Goal: Task Accomplishment & Management: Complete application form

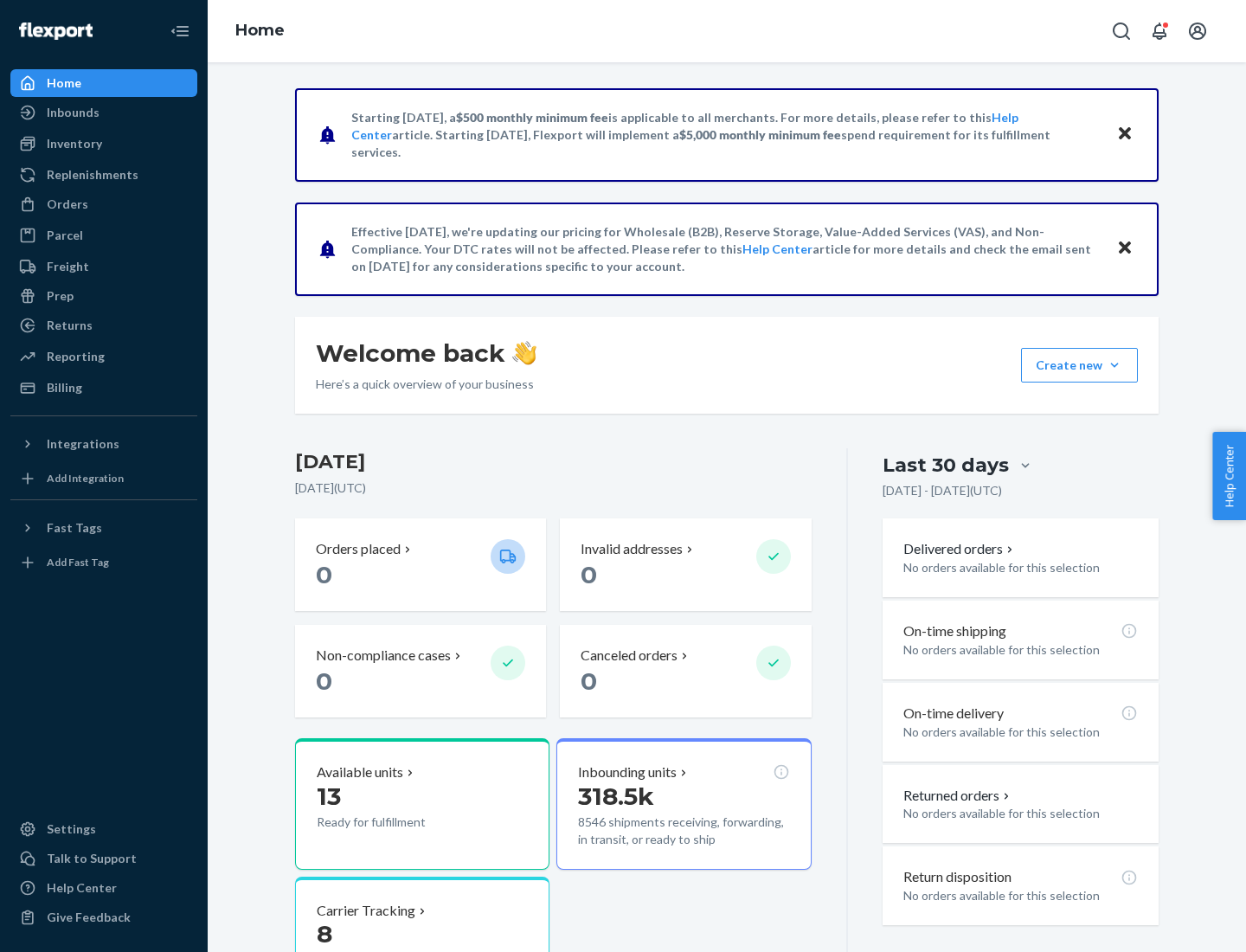
click at [1115, 366] on button "Create new Create new inbound Create new order Create new product" at bounding box center [1080, 365] width 117 height 35
click at [104, 112] on div "Inbounds" at bounding box center [103, 112] width 183 height 24
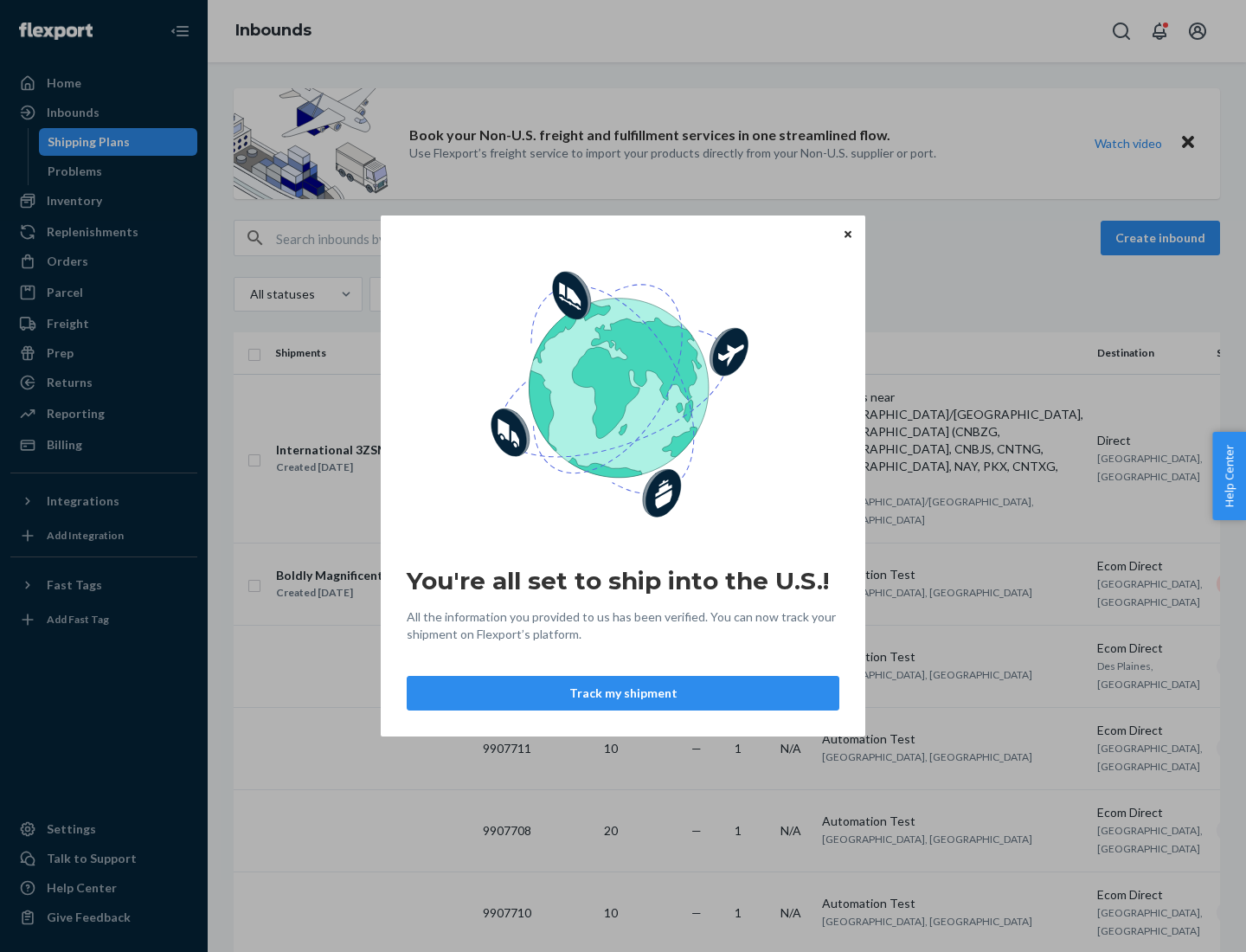
click at [847, 234] on icon "Close" at bounding box center [848, 234] width 7 height 7
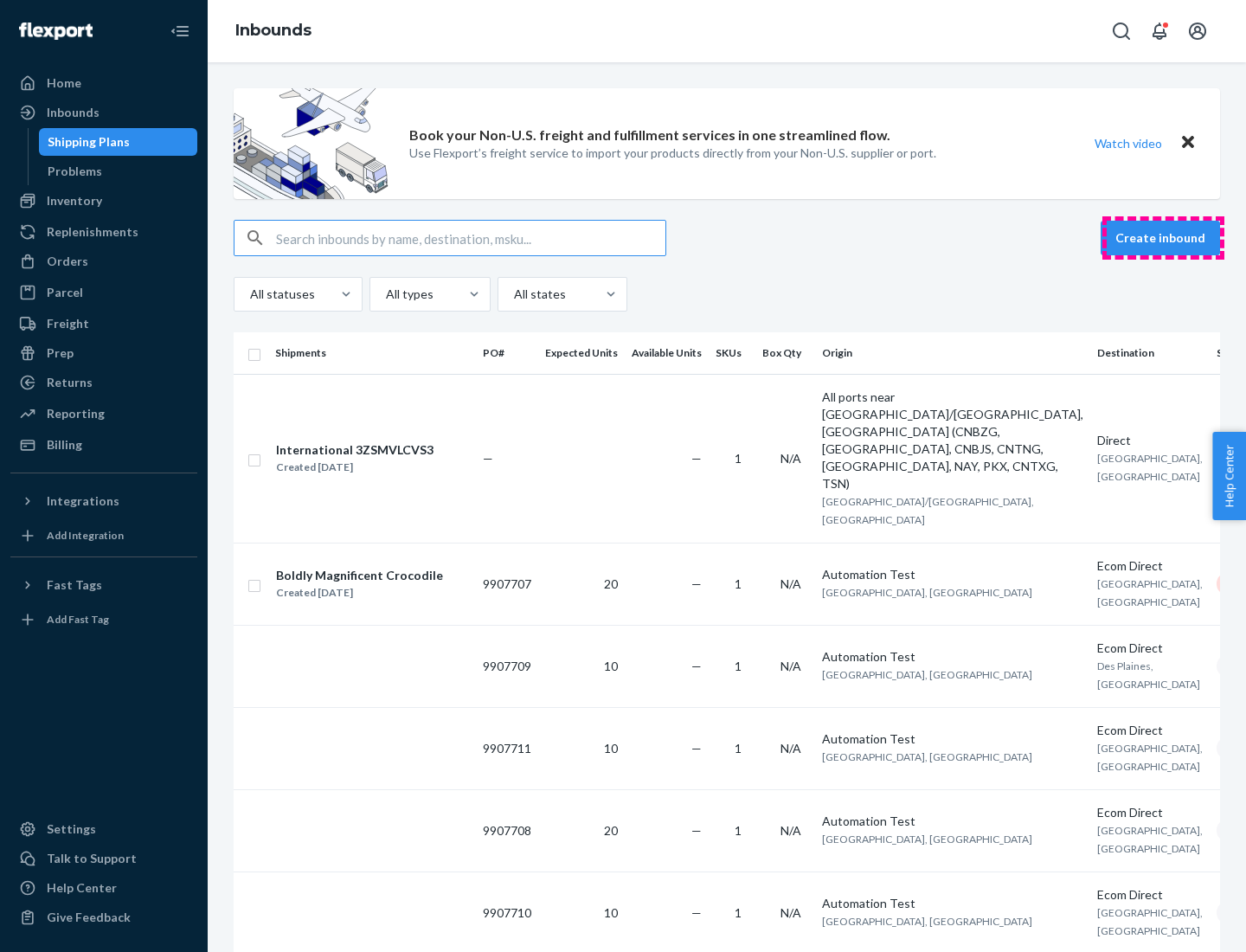
click at [1163, 238] on button "Create inbound" at bounding box center [1160, 238] width 119 height 35
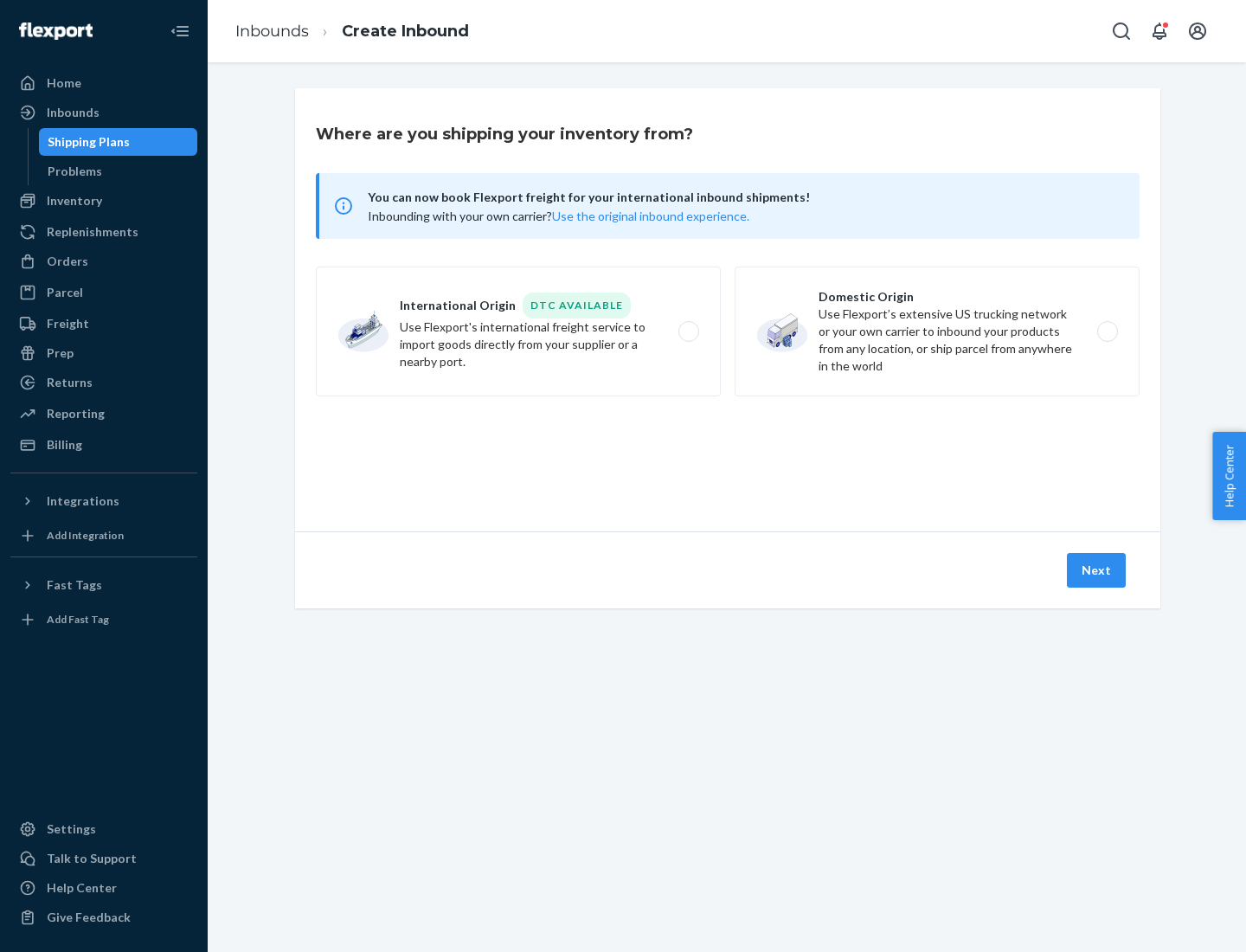
click at [937, 331] on label "Domestic Origin Use Flexport’s extensive US trucking network or your own carrie…" at bounding box center [937, 331] width 405 height 130
click at [1107, 331] on input "Domestic Origin Use Flexport’s extensive US trucking network or your own carrie…" at bounding box center [1112, 331] width 12 height 12
radio input "true"
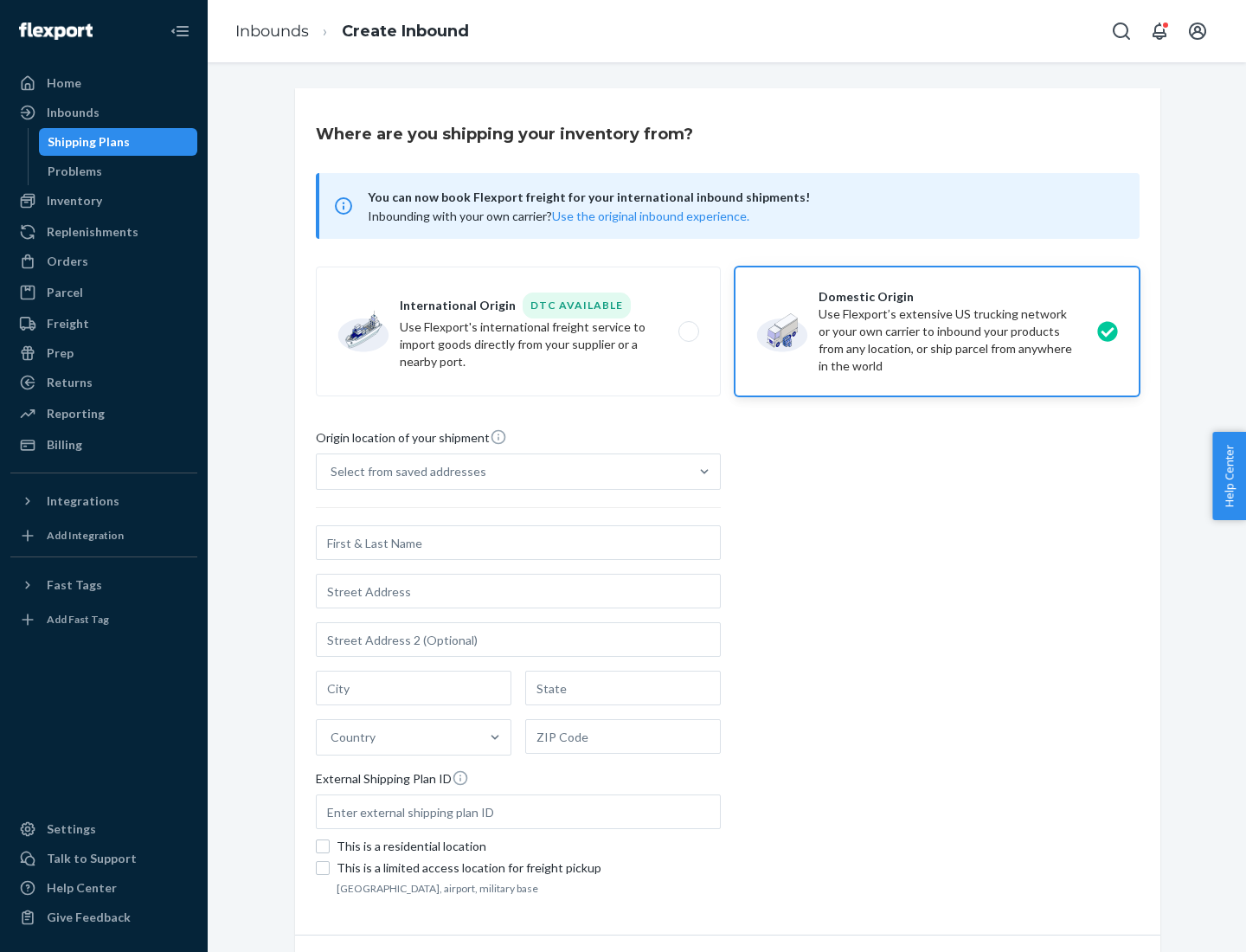
click at [503, 472] on div "Select from saved addresses" at bounding box center [503, 472] width 372 height 35
click at [332, 472] on input "Select from saved addresses" at bounding box center [331, 471] width 2 height 17
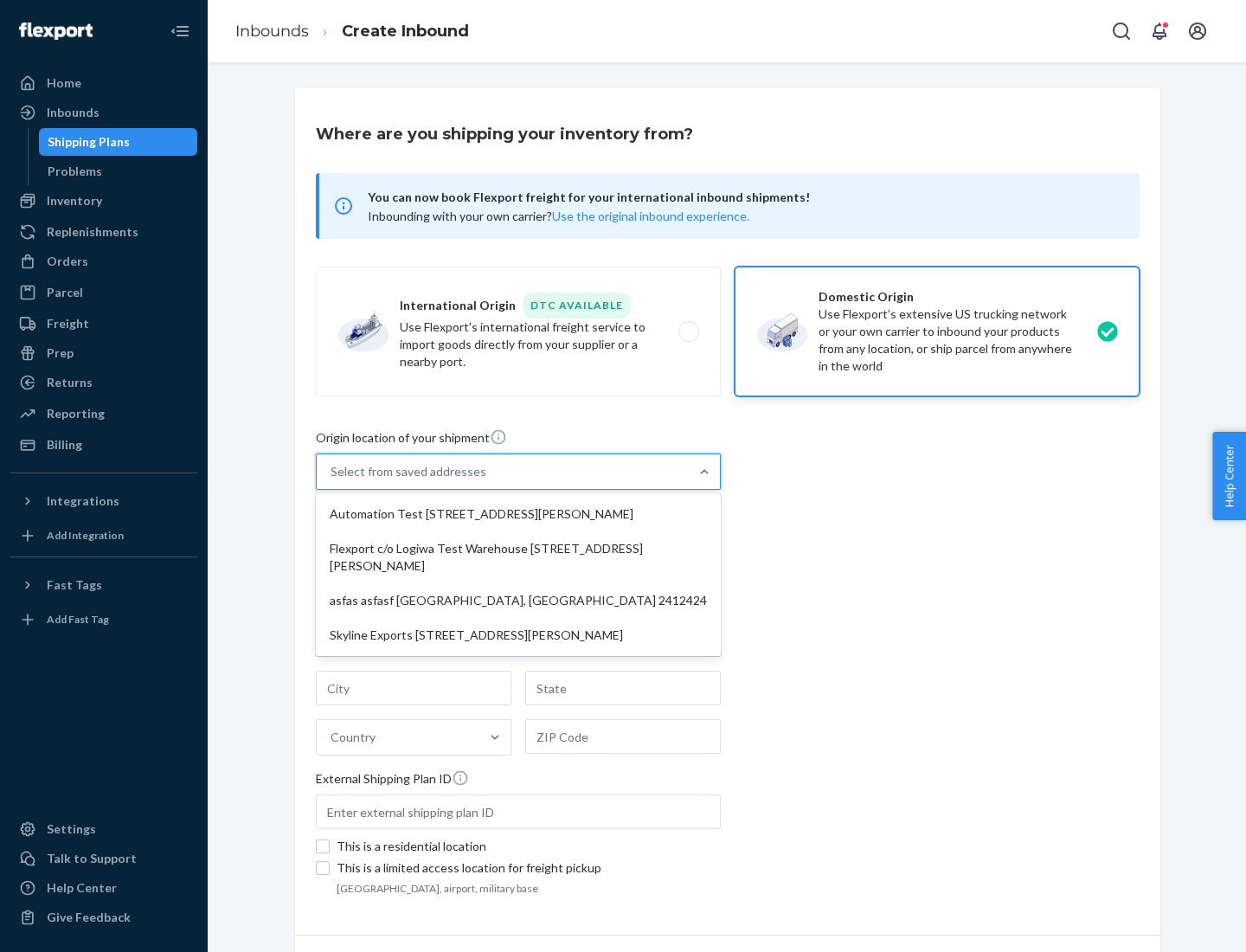
scroll to position [7, 0]
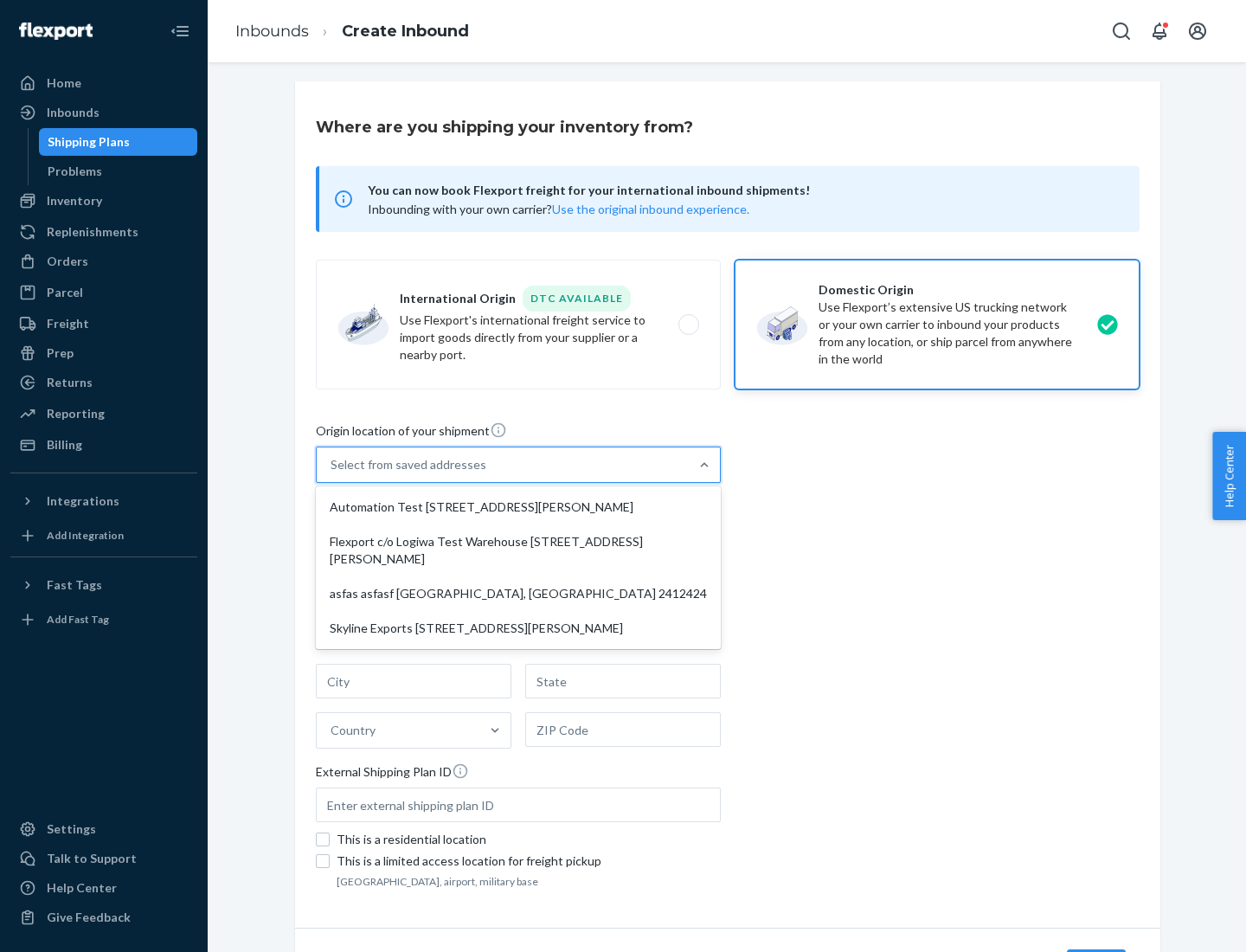
click at [518, 507] on div "Automation Test [STREET_ADDRESS][PERSON_NAME]" at bounding box center [517, 507] width 398 height 35
click at [332, 473] on input "option Automation Test [STREET_ADDRESS][PERSON_NAME] focused, 1 of 4. 4 results…" at bounding box center [331, 464] width 2 height 17
type input "Automation Test"
type input "9th Floor"
type input "[GEOGRAPHIC_DATA]"
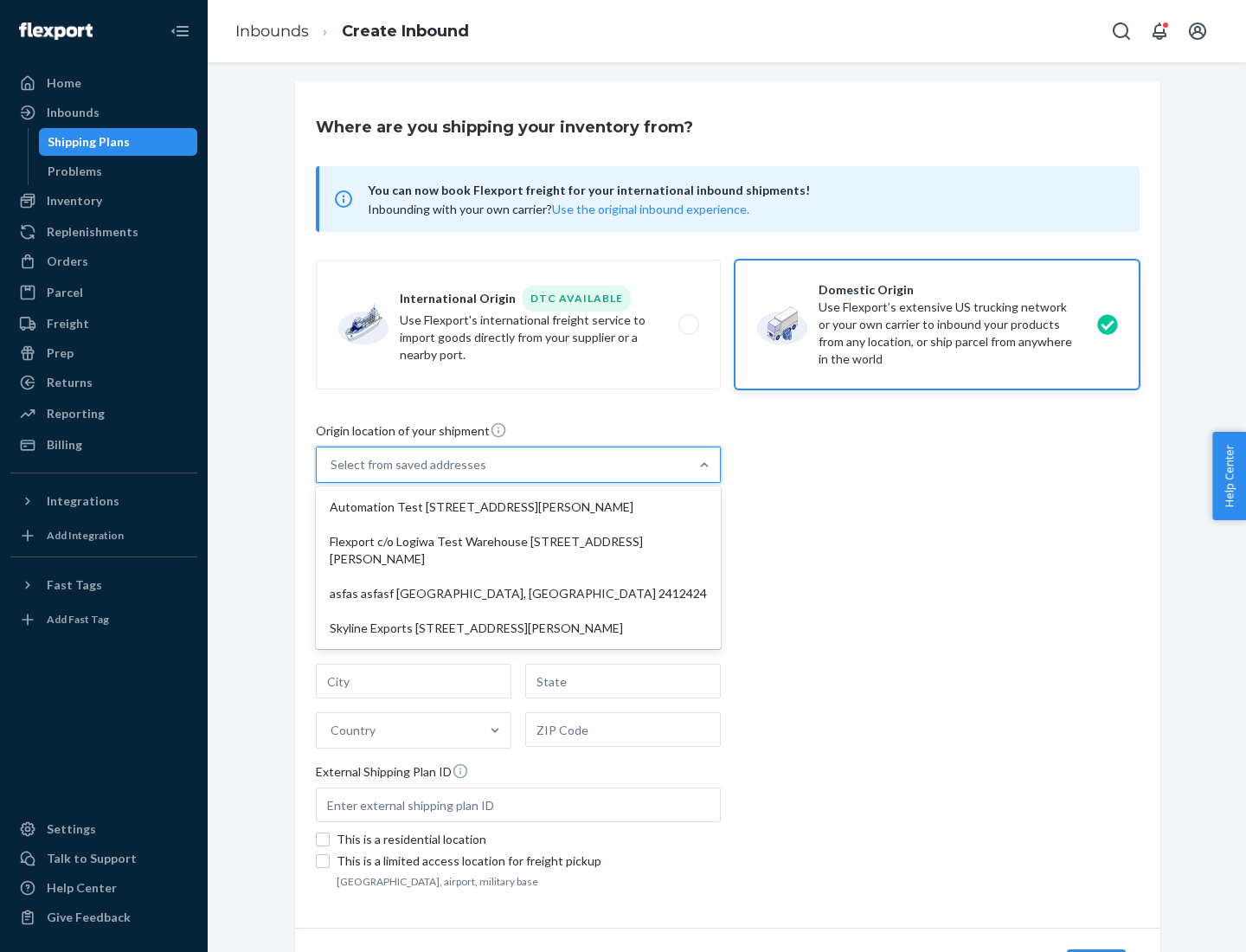
type input "CA"
type input "94104"
type input "[STREET_ADDRESS][PERSON_NAME]"
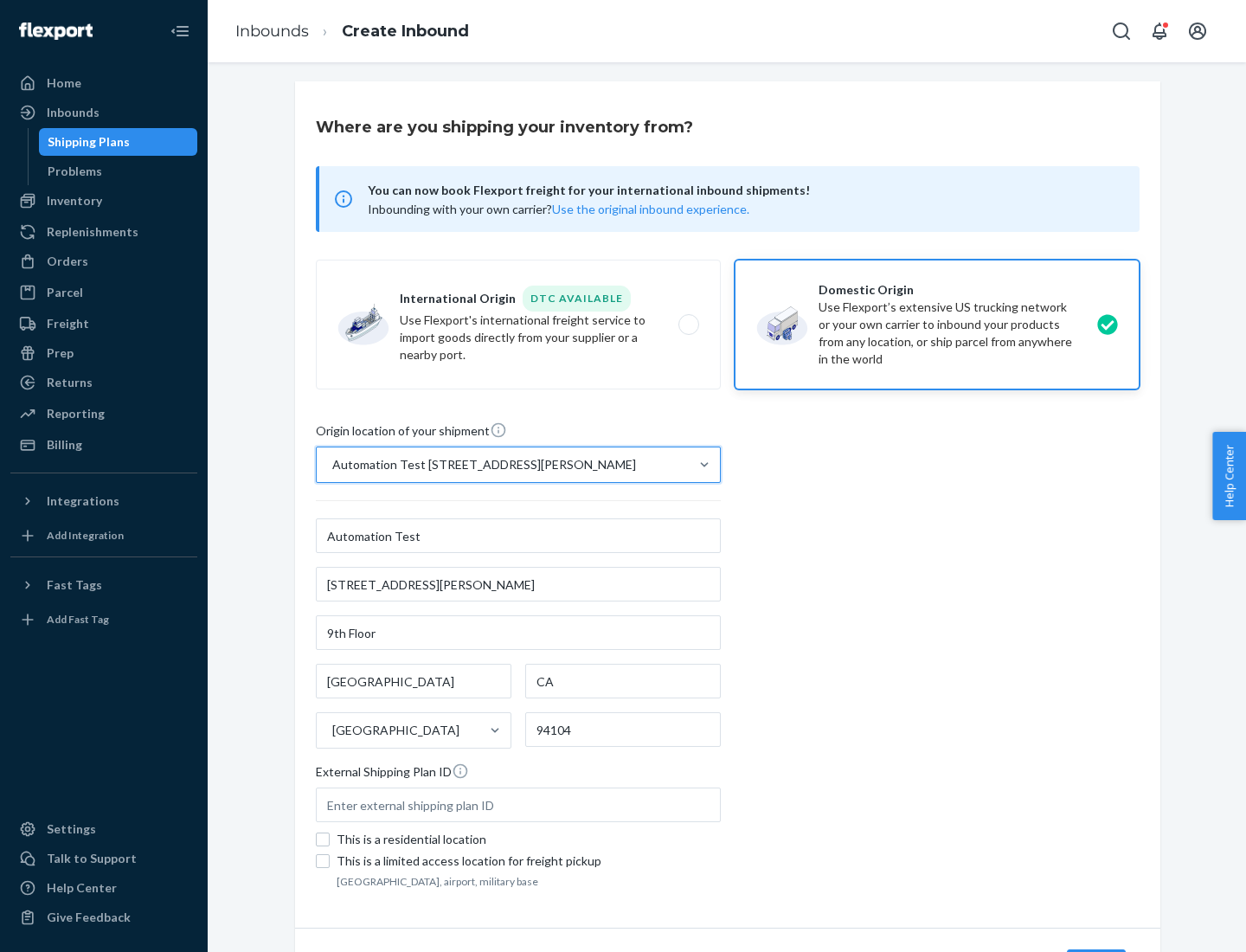
scroll to position [101, 0]
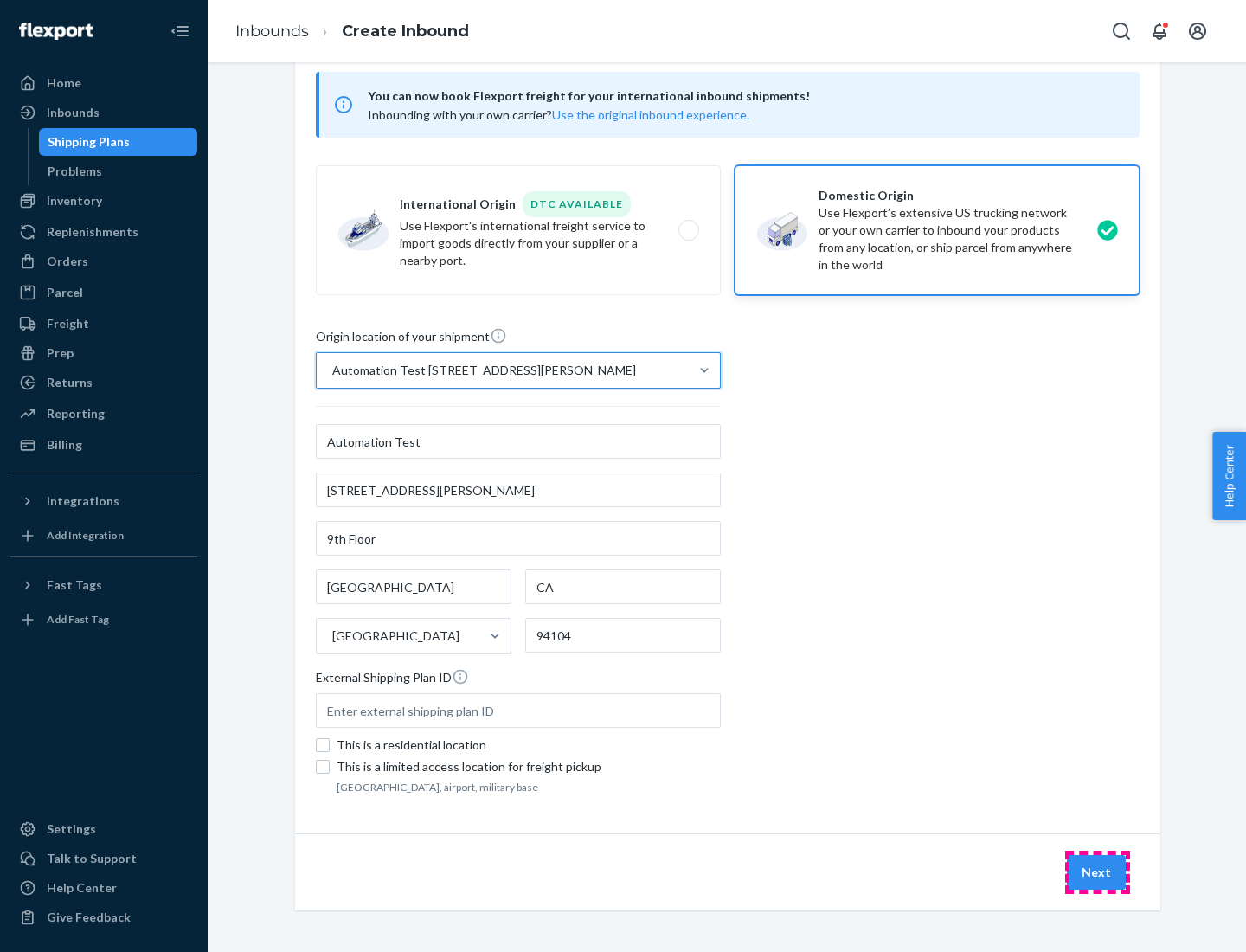
click at [1098, 872] on button "Next" at bounding box center [1097, 872] width 59 height 35
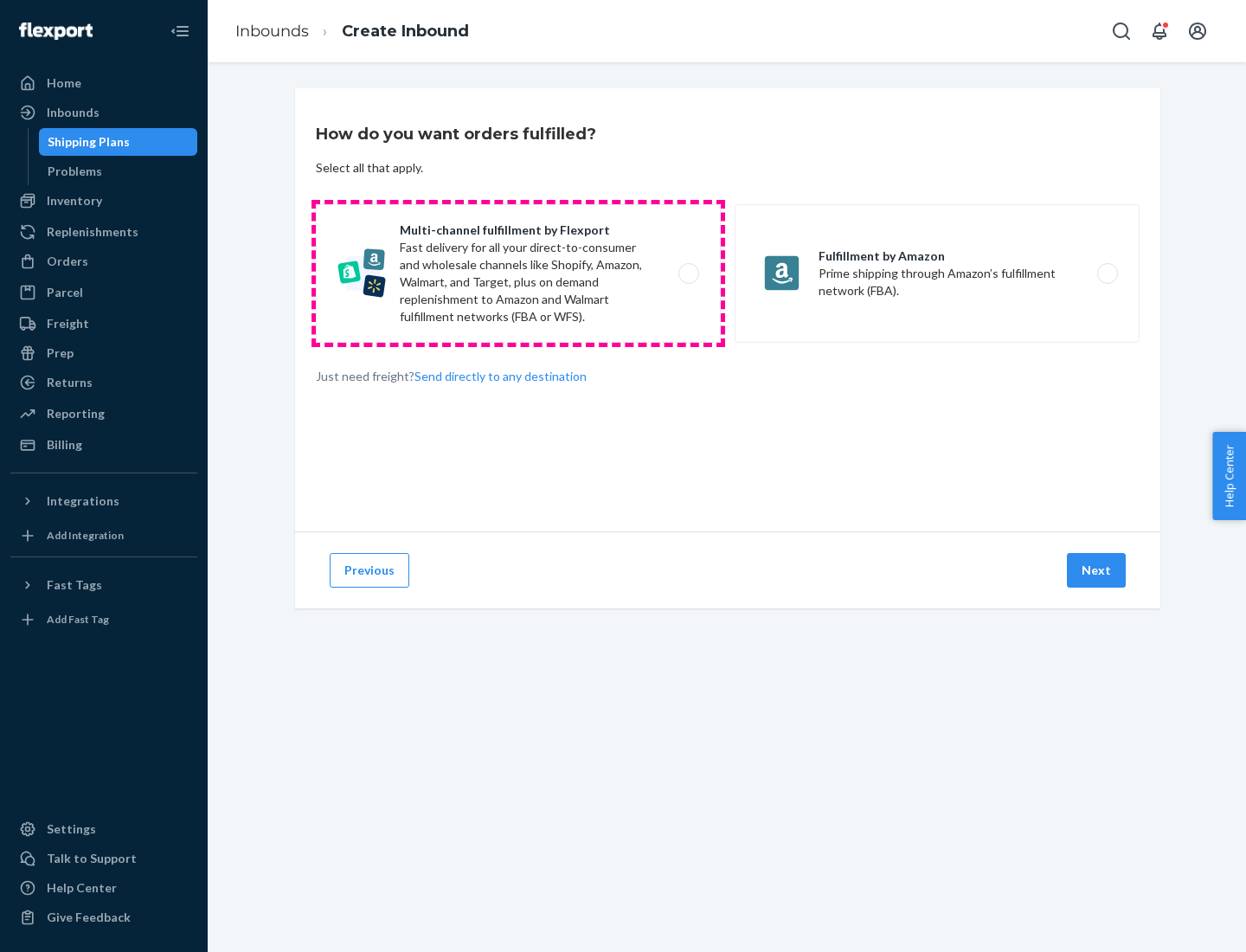
click at [518, 273] on label "Multi-channel fulfillment by Flexport Fast delivery for all your direct-to-cons…" at bounding box center [518, 273] width 405 height 138
click at [688, 273] on input "Multi-channel fulfillment by Flexport Fast delivery for all your direct-to-cons…" at bounding box center [694, 274] width 12 height 12
radio input "true"
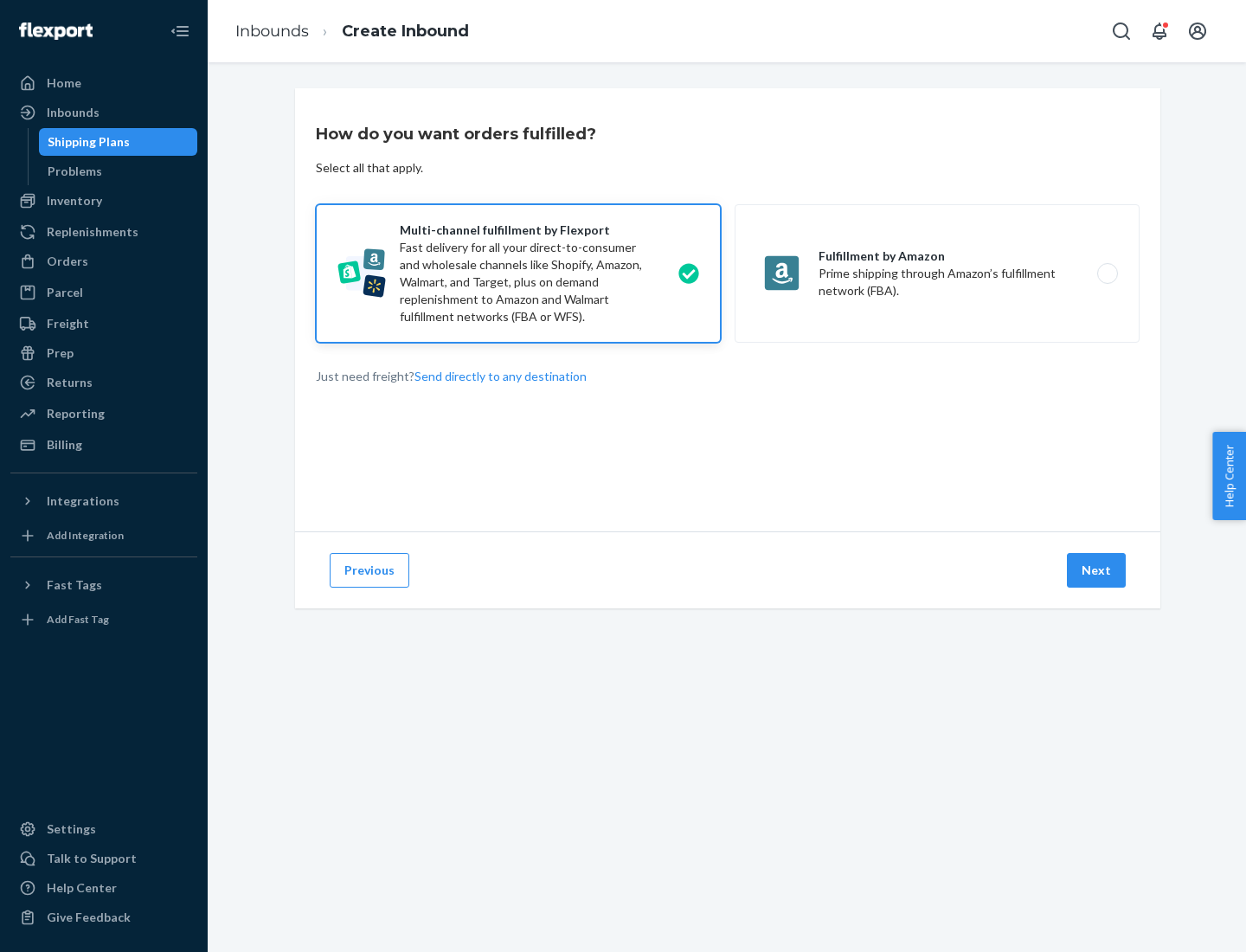
click at [1098, 570] on button "Next" at bounding box center [1097, 570] width 59 height 35
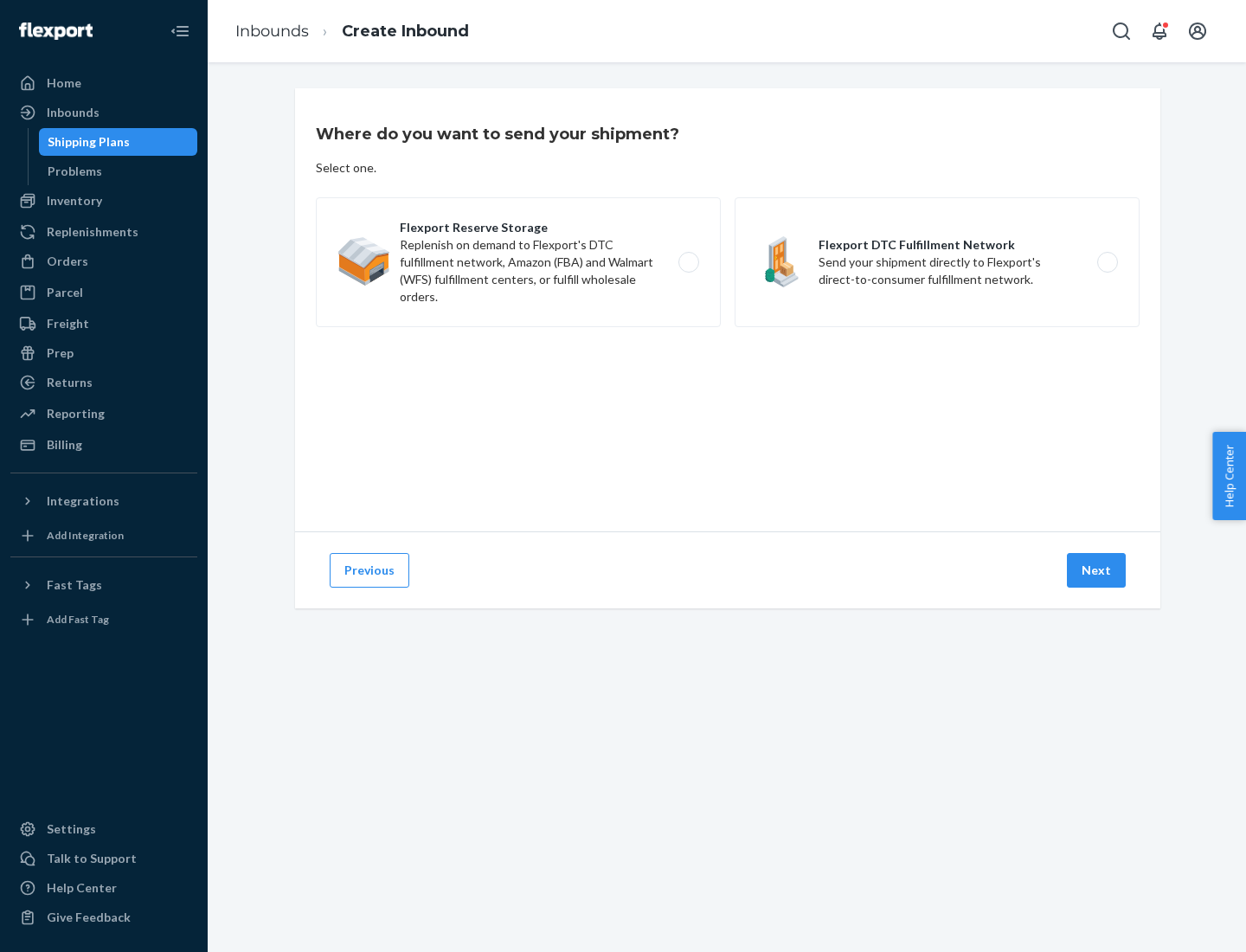
click at [518, 262] on label "Flexport Reserve Storage Replenish on demand to Flexport's DTC fulfillment netw…" at bounding box center [518, 262] width 405 height 130
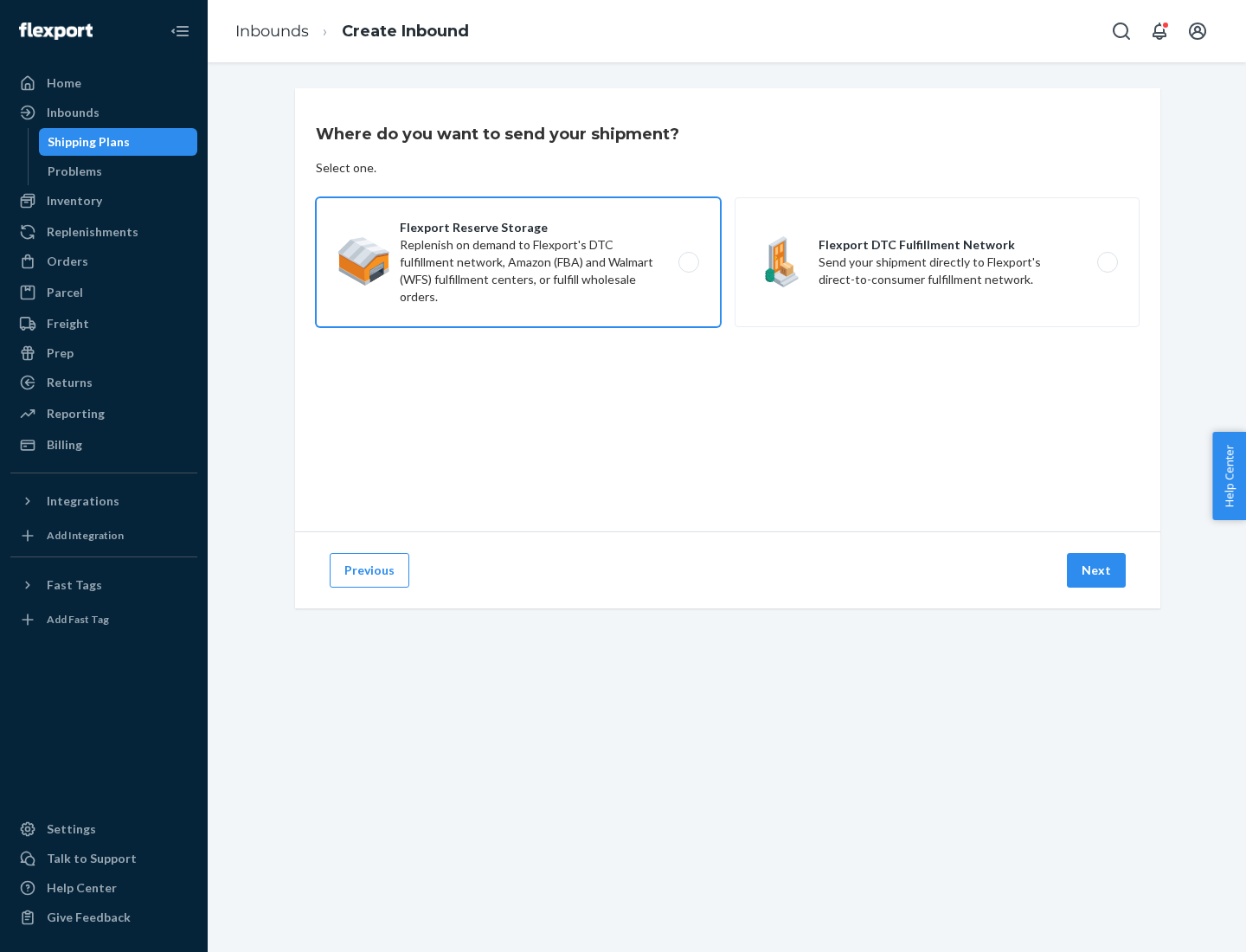
click at [688, 262] on input "Flexport Reserve Storage Replenish on demand to Flexport's DTC fulfillment netw…" at bounding box center [694, 262] width 12 height 12
radio input "true"
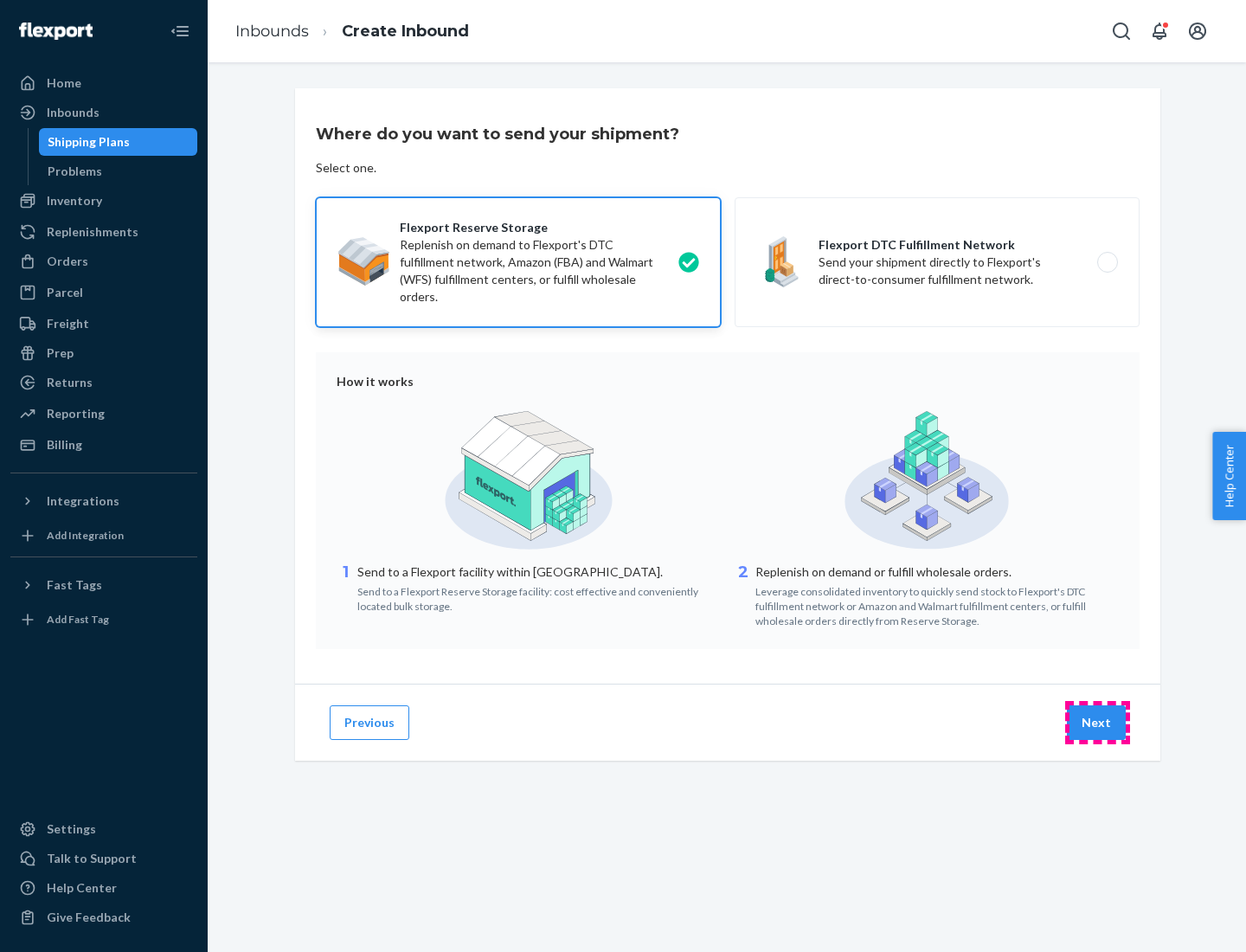
click at [1098, 722] on button "Next" at bounding box center [1097, 722] width 59 height 35
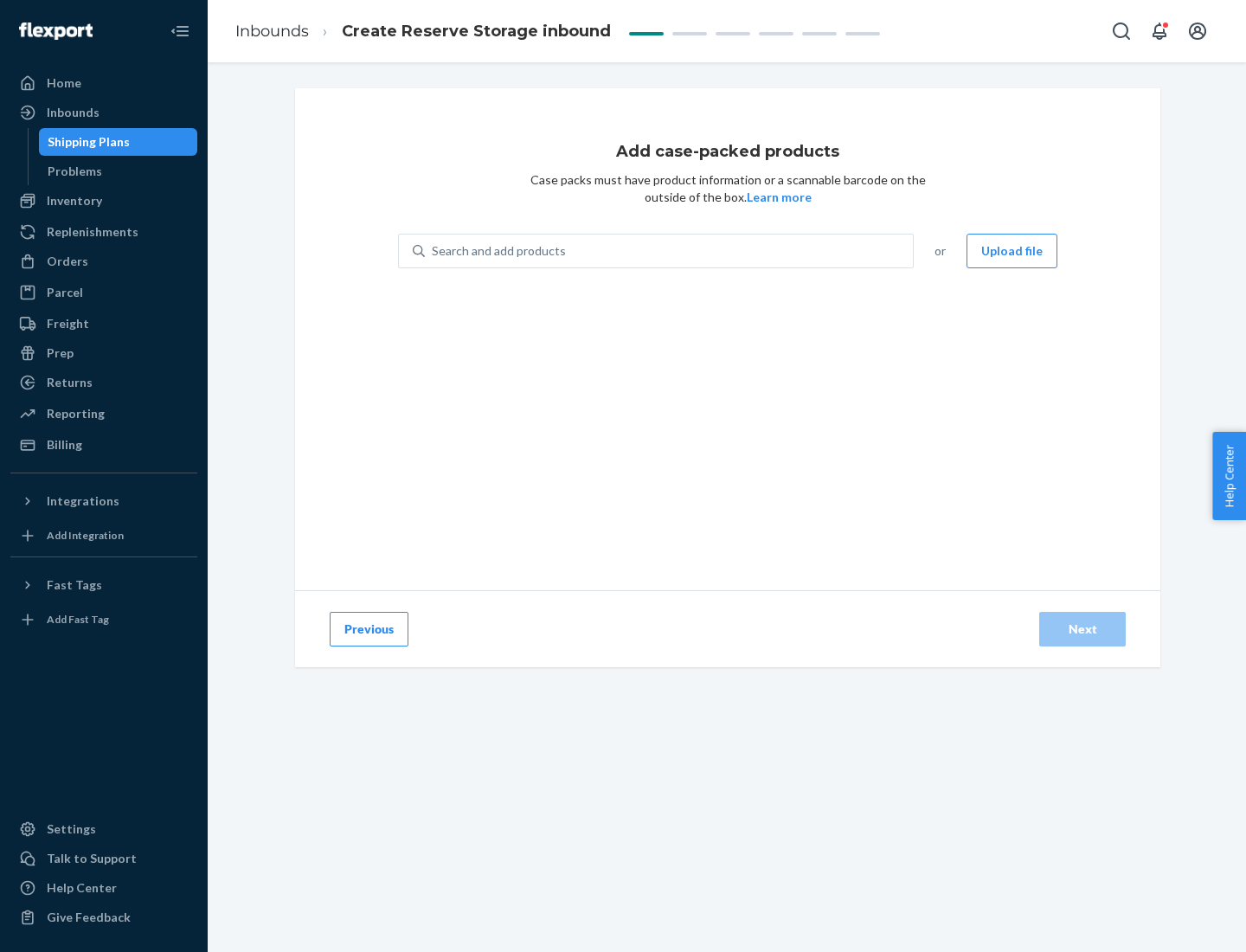
click at [670, 251] on div "Search and add products" at bounding box center [668, 251] width 488 height 31
click at [434, 251] on input "Search and add products" at bounding box center [433, 251] width 2 height 17
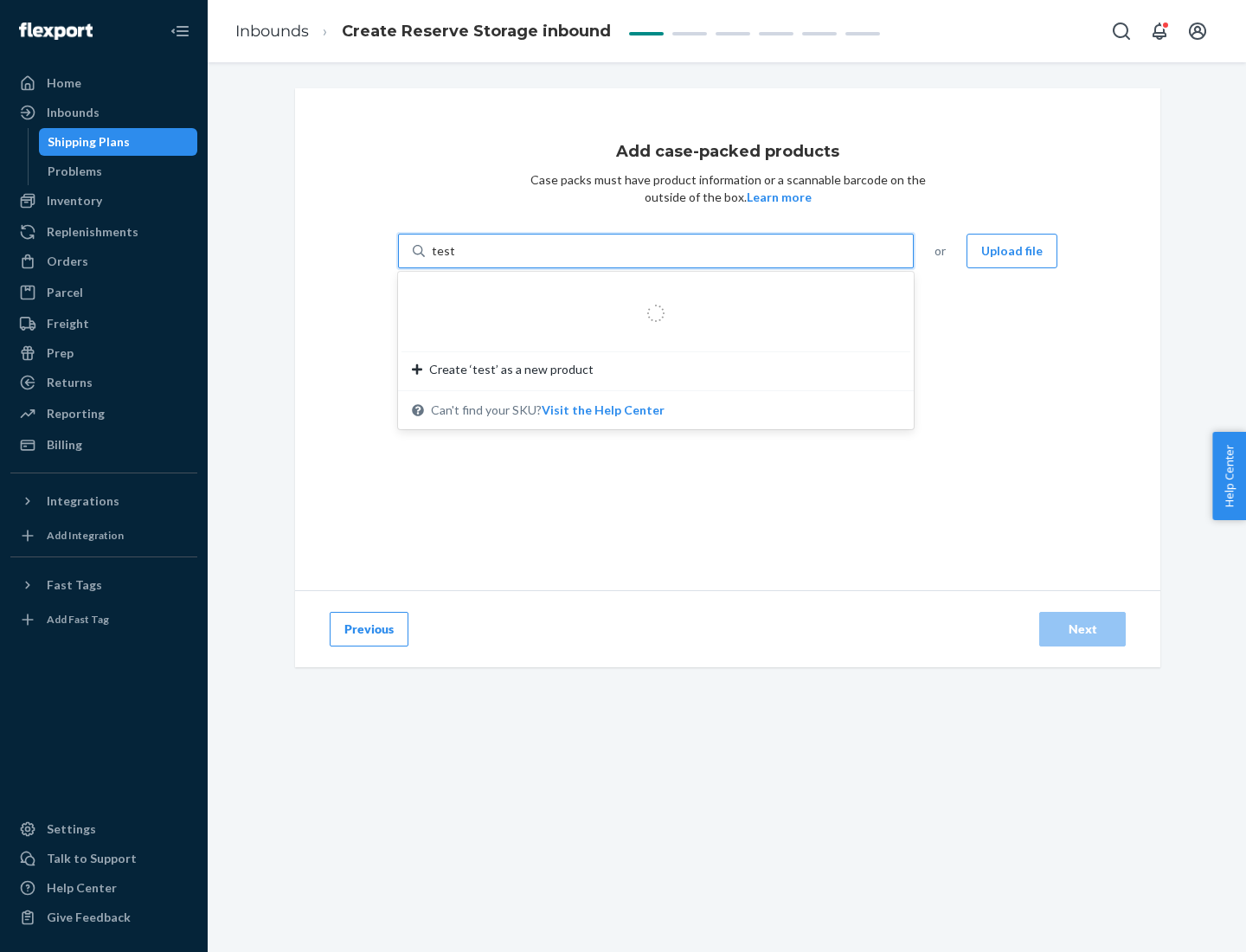
type input "test-syn"
click at [650, 293] on div "test - syn - test" at bounding box center [650, 292] width 474 height 17
click at [477, 260] on input "test-syn" at bounding box center [455, 251] width 45 height 17
type input "1"
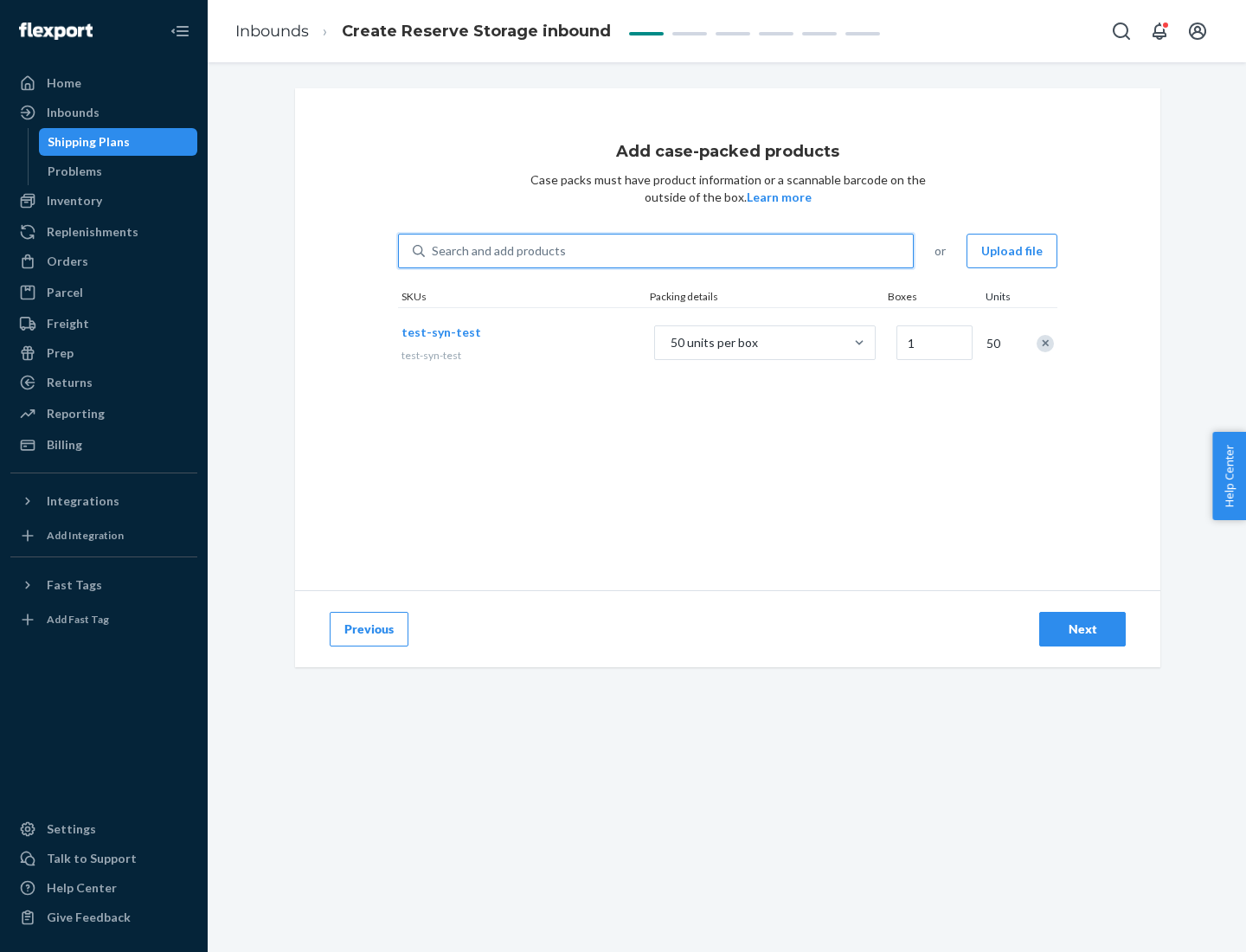
click at [1083, 629] on div "Next" at bounding box center [1083, 629] width 57 height 17
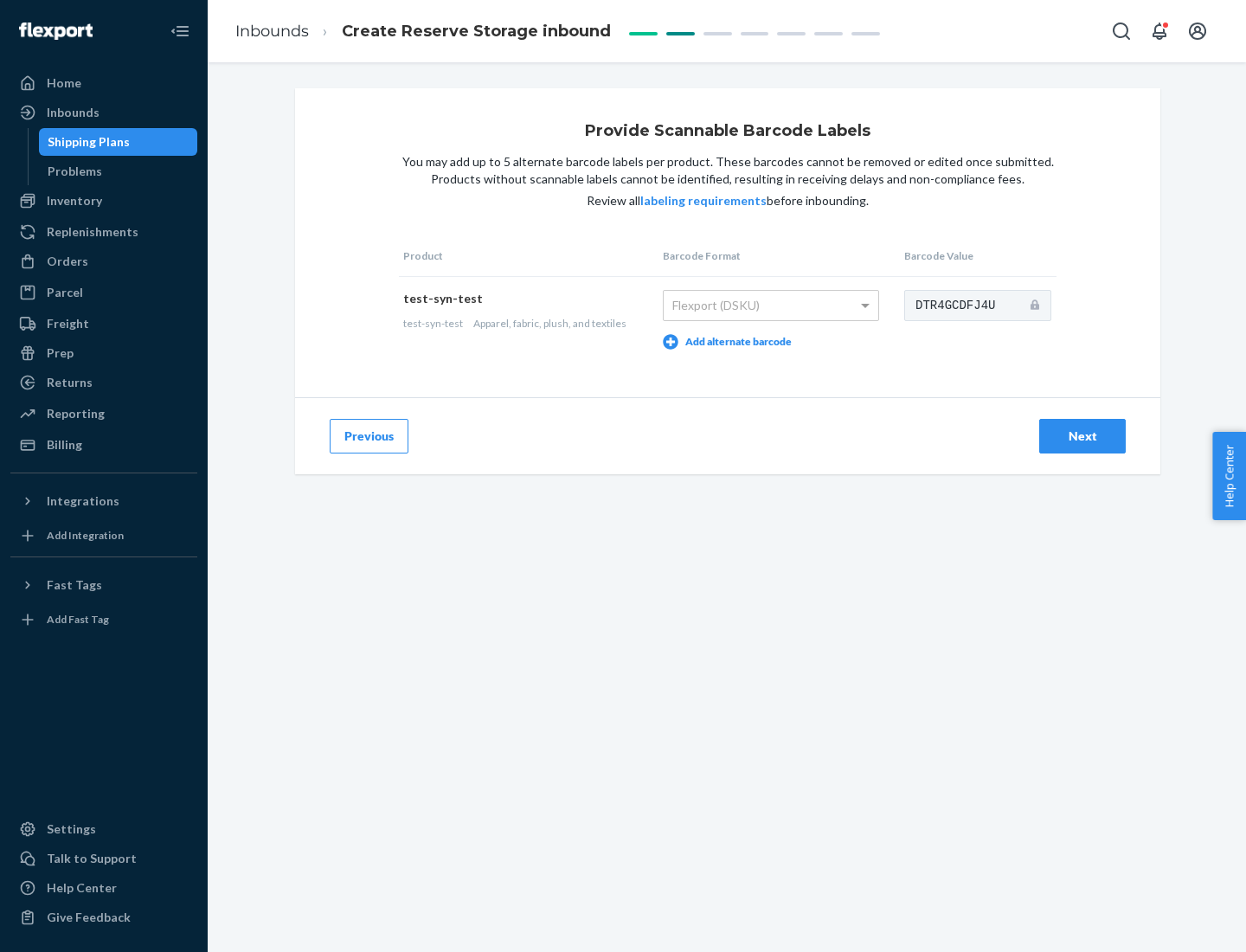
click at [1083, 436] on div "Next" at bounding box center [1083, 436] width 57 height 17
